Goal: Information Seeking & Learning: Check status

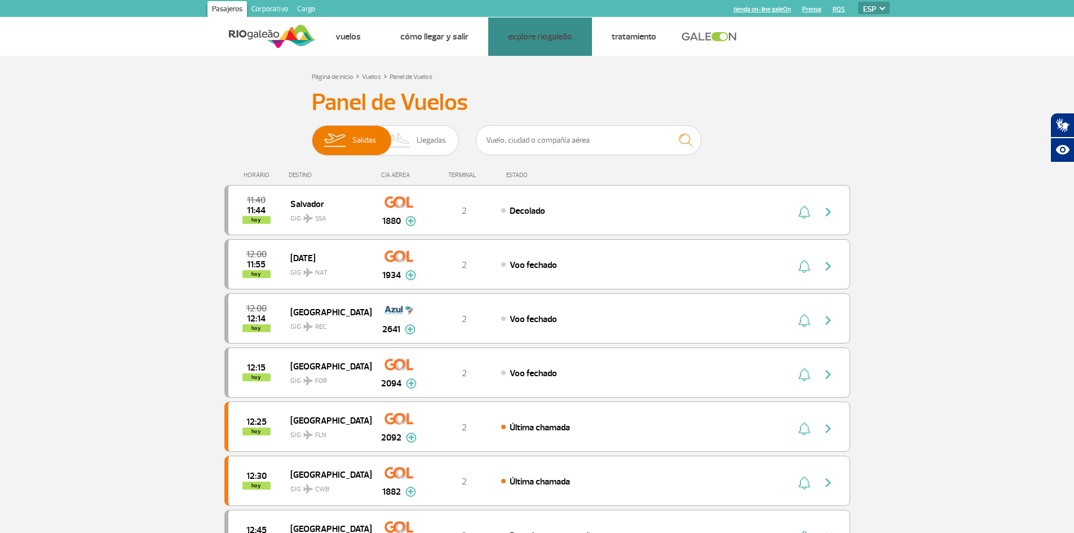
select select "es"
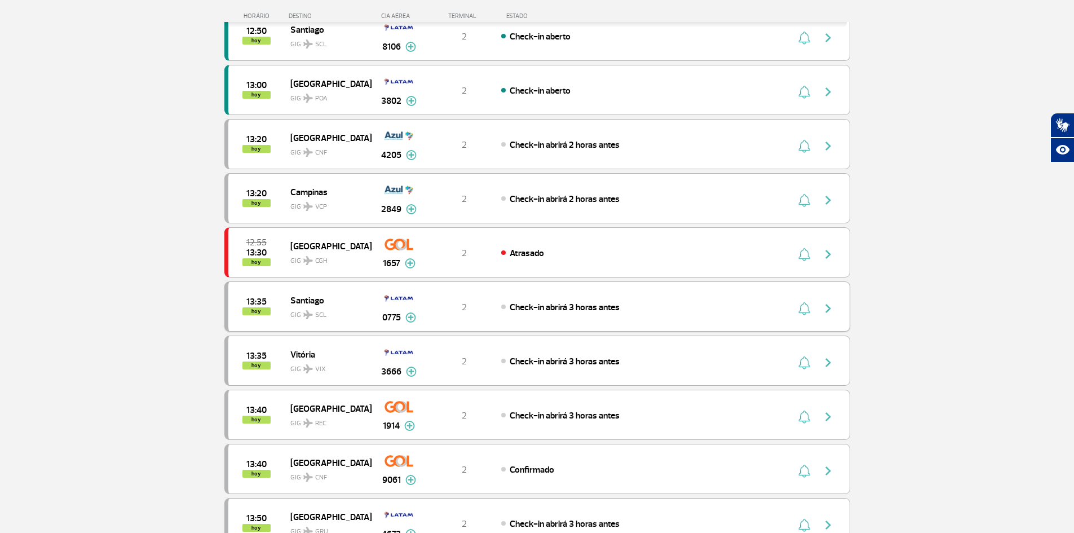
scroll to position [564, 0]
click at [829, 468] on img "button" at bounding box center [828, 470] width 14 height 14
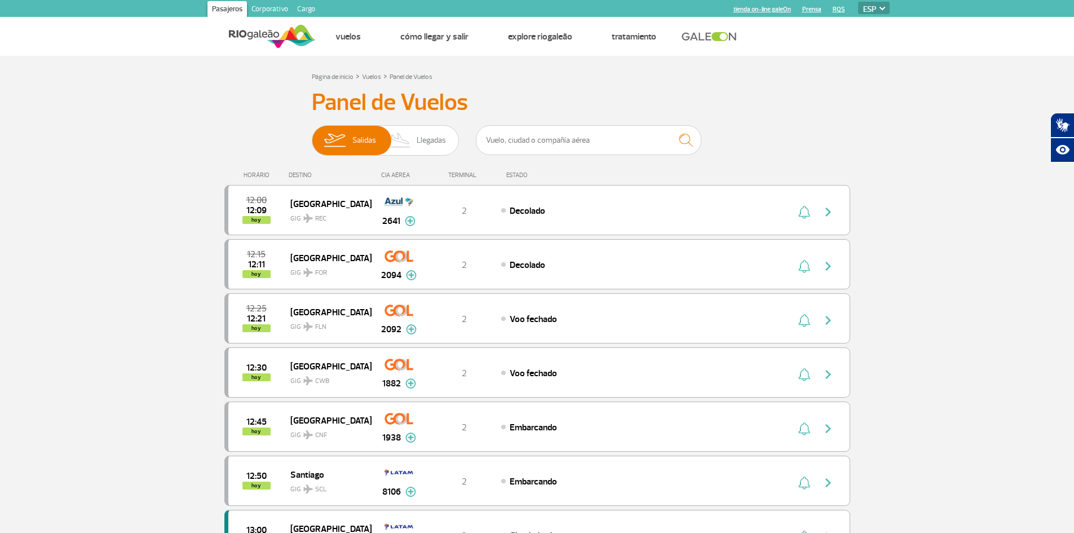
select select "es"
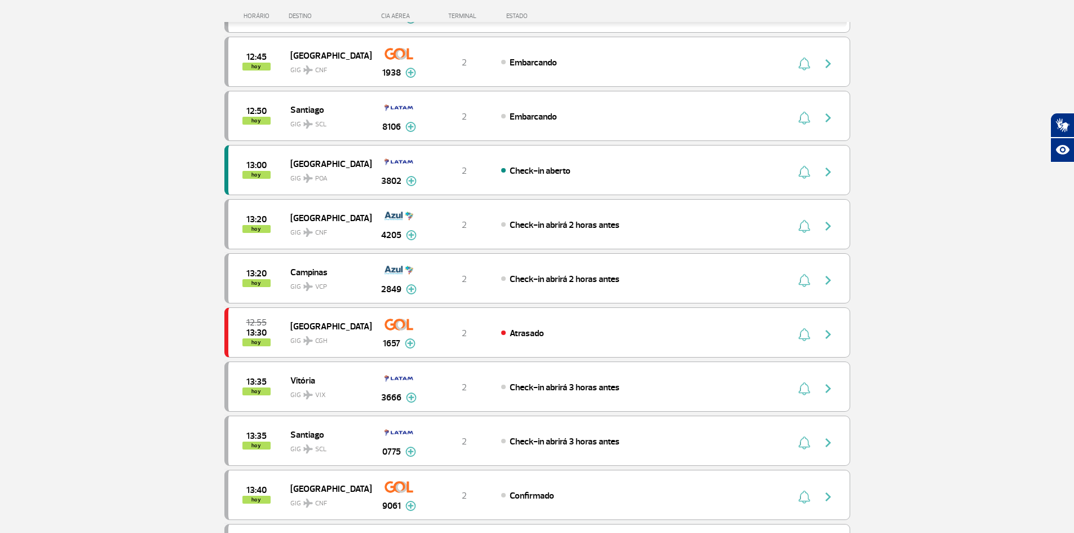
scroll to position [395, 0]
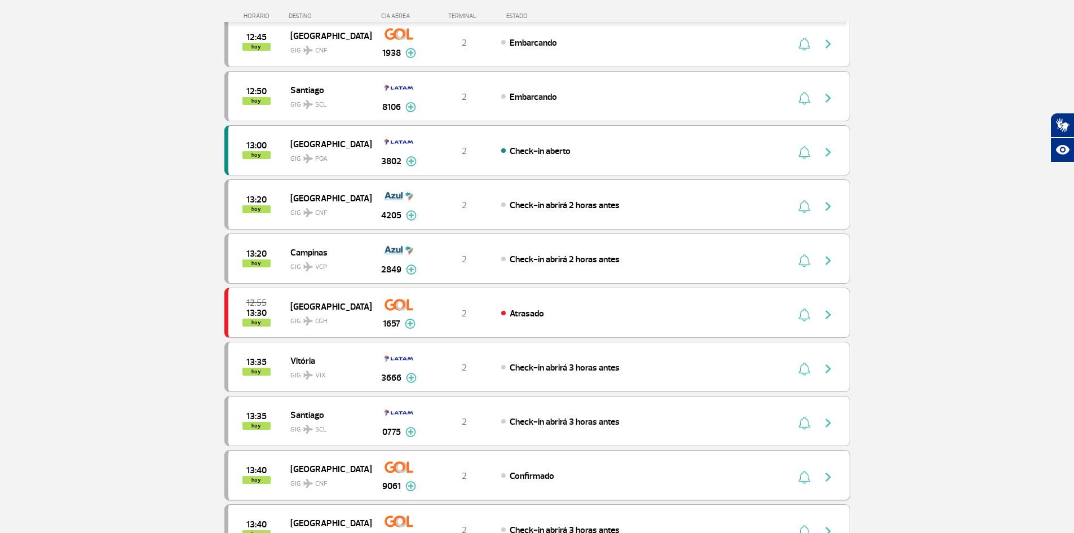
click at [830, 475] on img "button" at bounding box center [828, 477] width 14 height 14
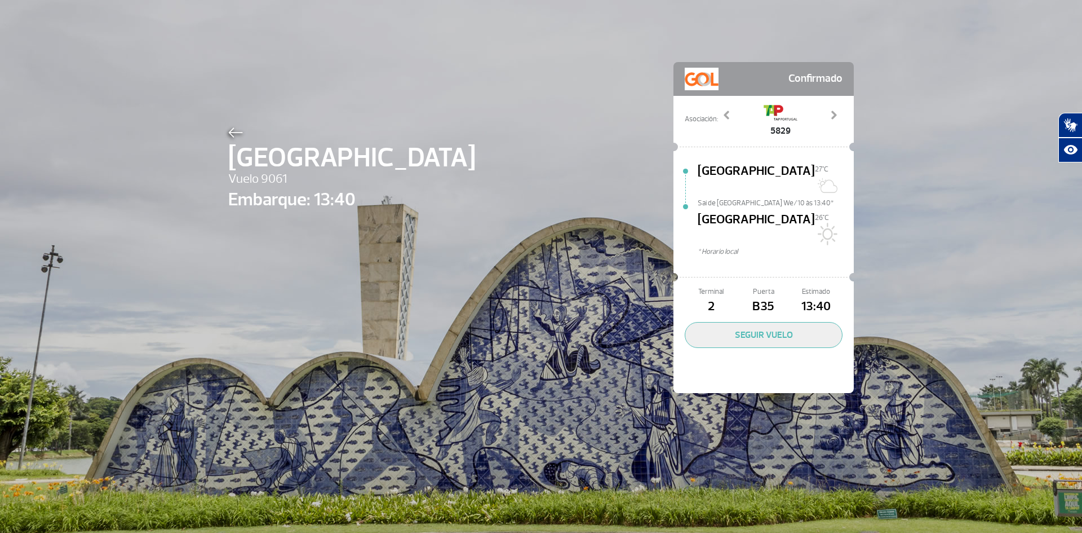
click at [264, 177] on span "Vuelo 9061" at bounding box center [351, 179] width 247 height 19
drag, startPoint x: 755, startPoint y: 277, endPoint x: 747, endPoint y: 278, distance: 8.0
click at [747, 297] on span "B35" at bounding box center [763, 306] width 52 height 19
click at [771, 322] on button "SEGUIR VUELO" at bounding box center [764, 335] width 158 height 26
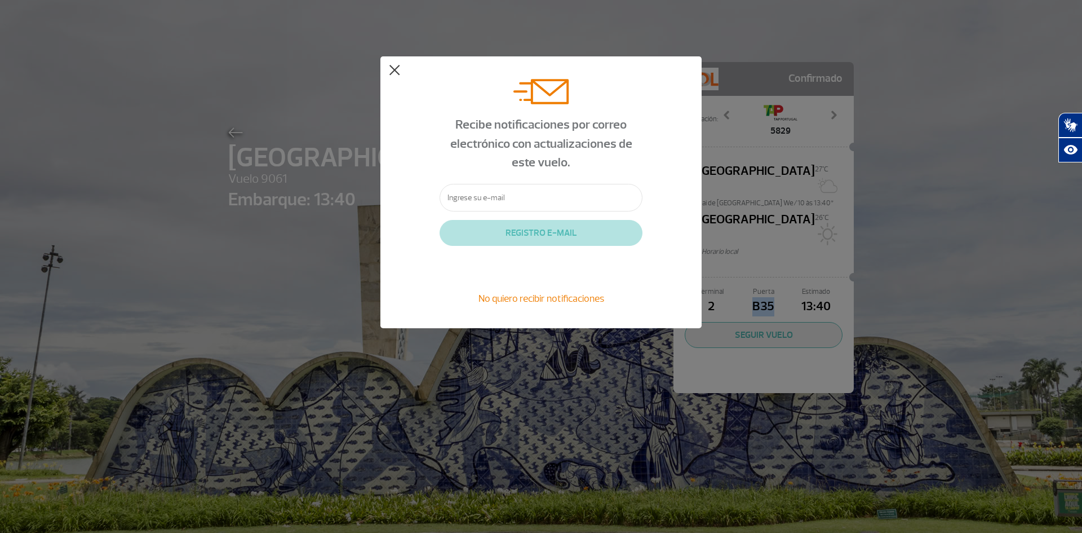
click at [395, 72] on button at bounding box center [394, 70] width 11 height 11
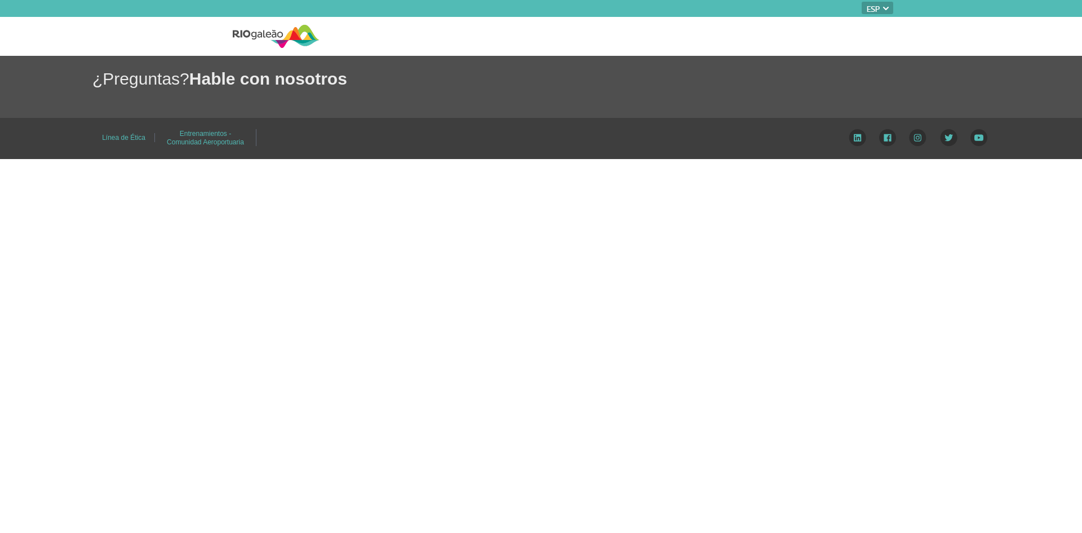
select select "es"
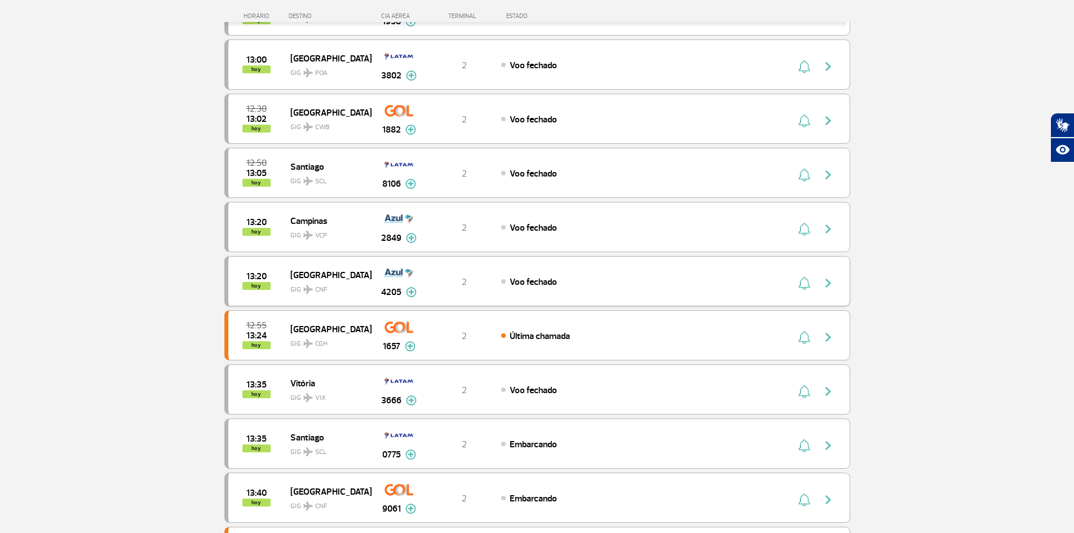
scroll to position [282, 0]
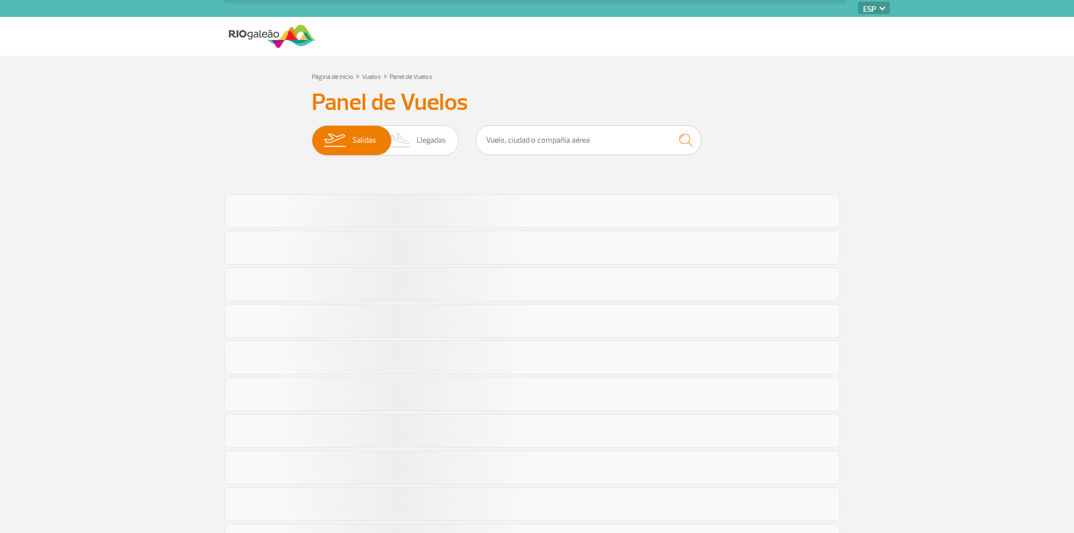
select select "es"
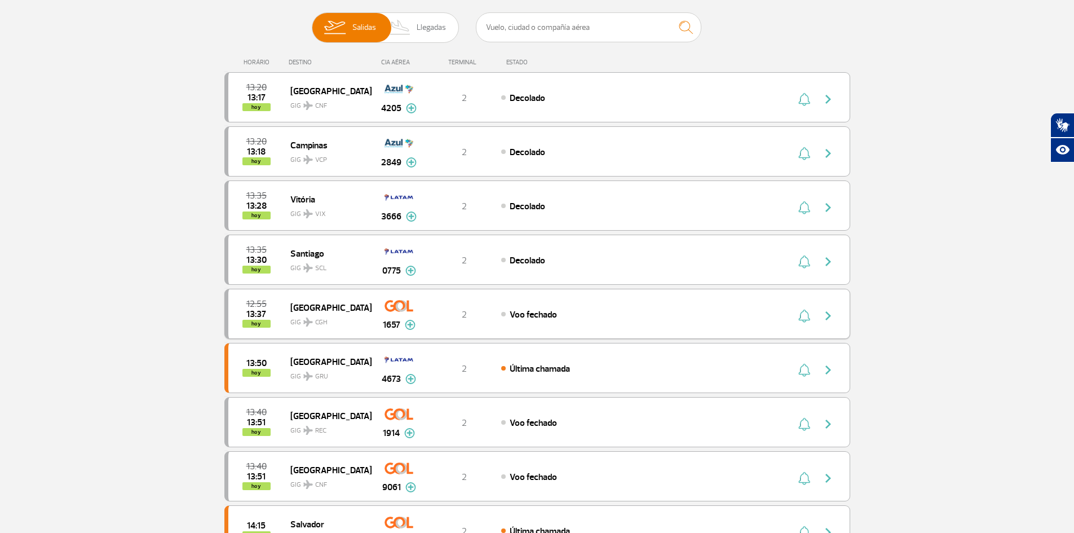
scroll to position [169, 0]
